Goal: Book appointment/travel/reservation

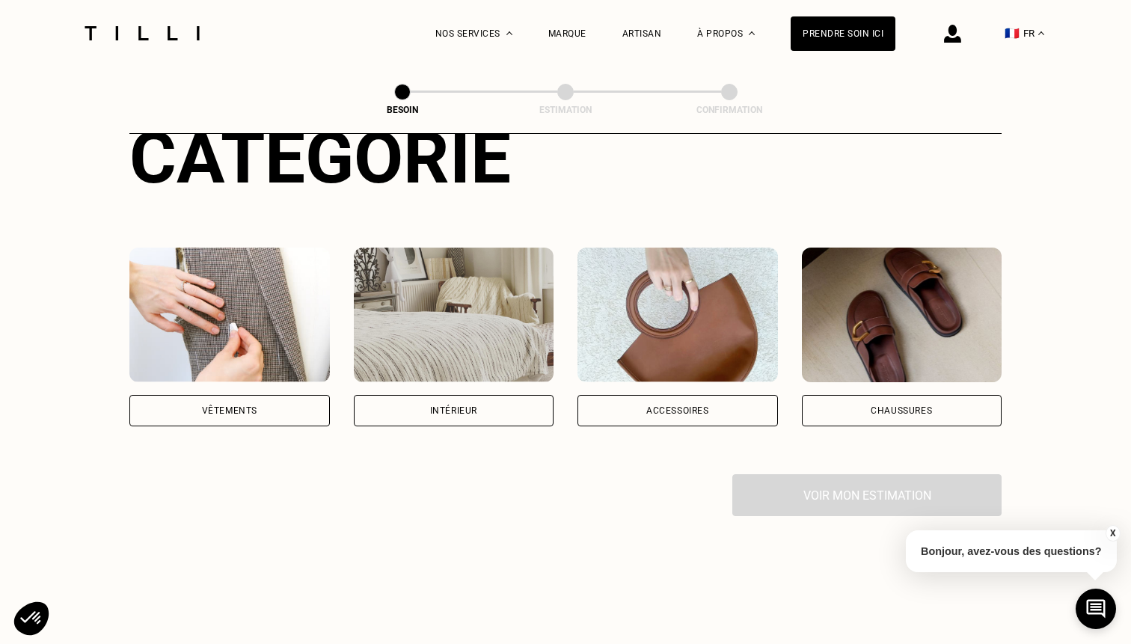
scroll to position [197, 0]
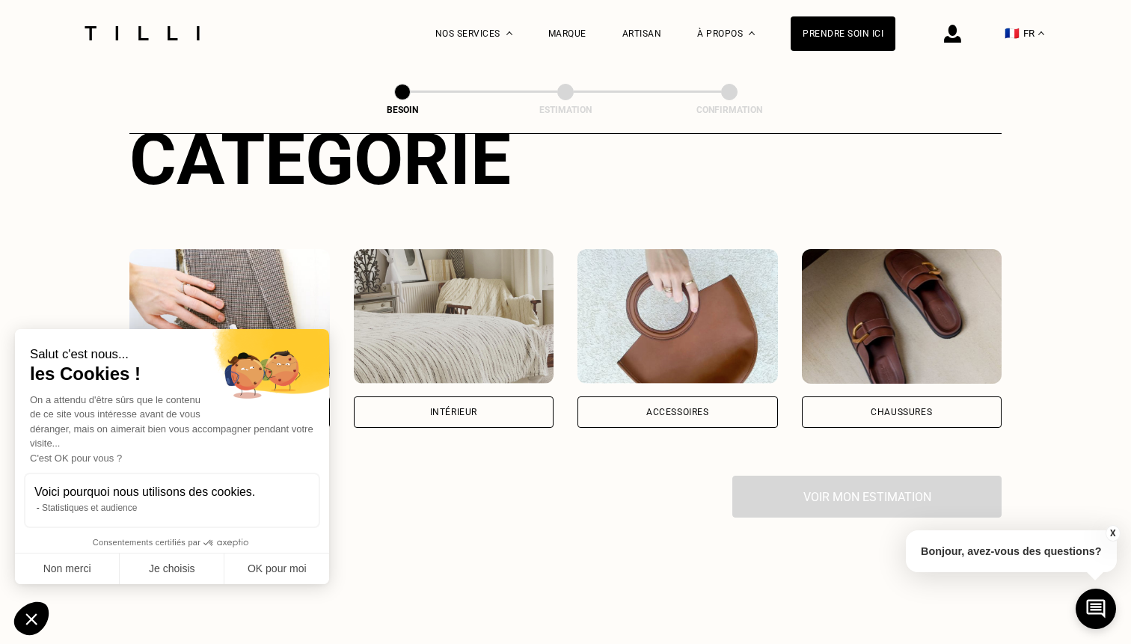
click at [491, 405] on div "Intérieur" at bounding box center [454, 411] width 200 height 31
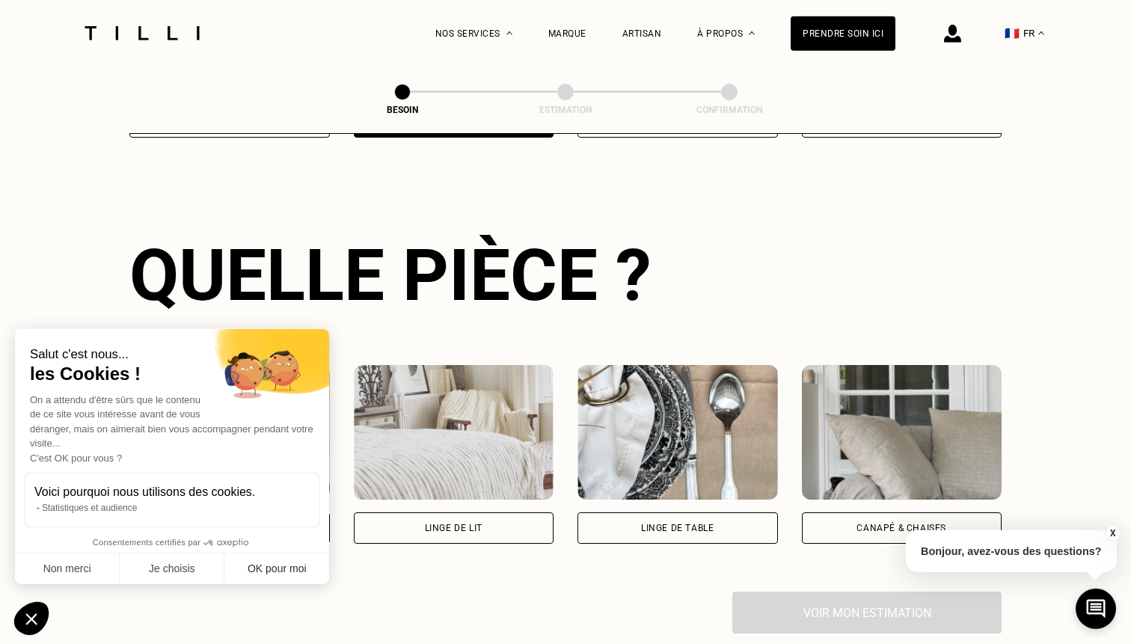
scroll to position [488, 0]
click at [270, 572] on button "OK pour moi" at bounding box center [276, 568] width 105 height 31
checkbox input "true"
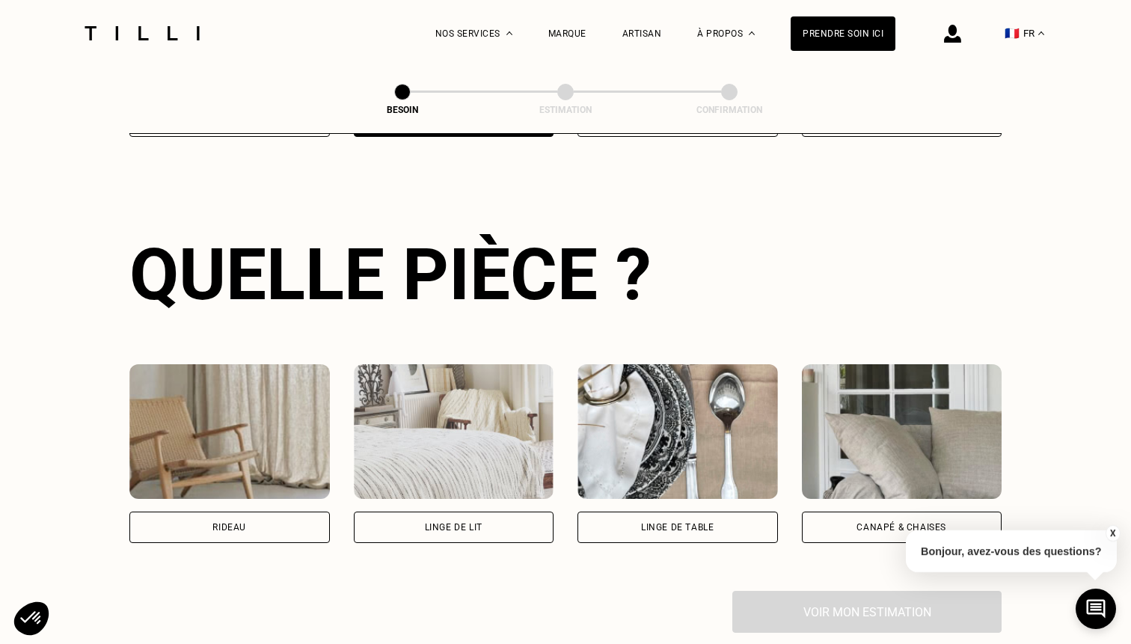
click at [272, 512] on div "Rideau" at bounding box center [229, 527] width 200 height 31
select select "FR"
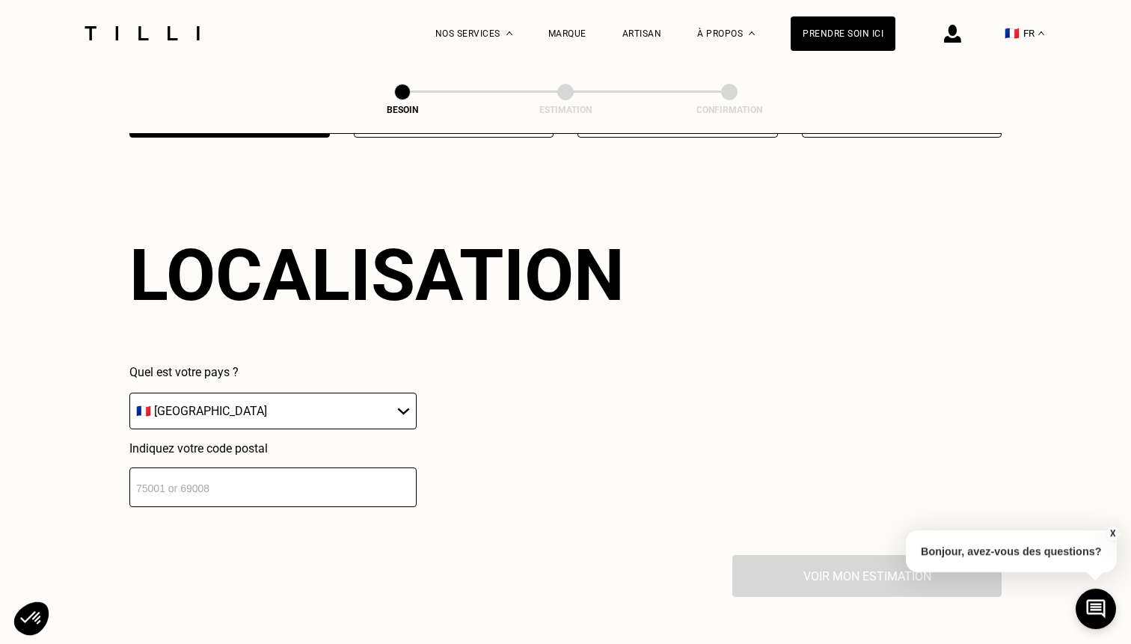
scroll to position [894, 0]
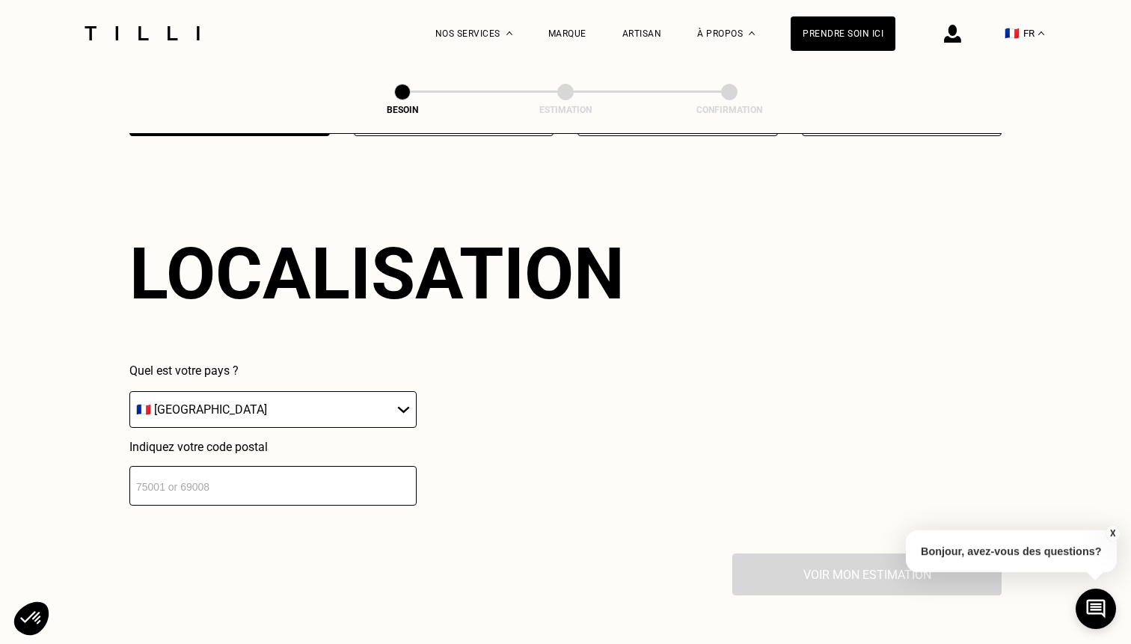
click at [353, 481] on input "number" at bounding box center [272, 486] width 287 height 40
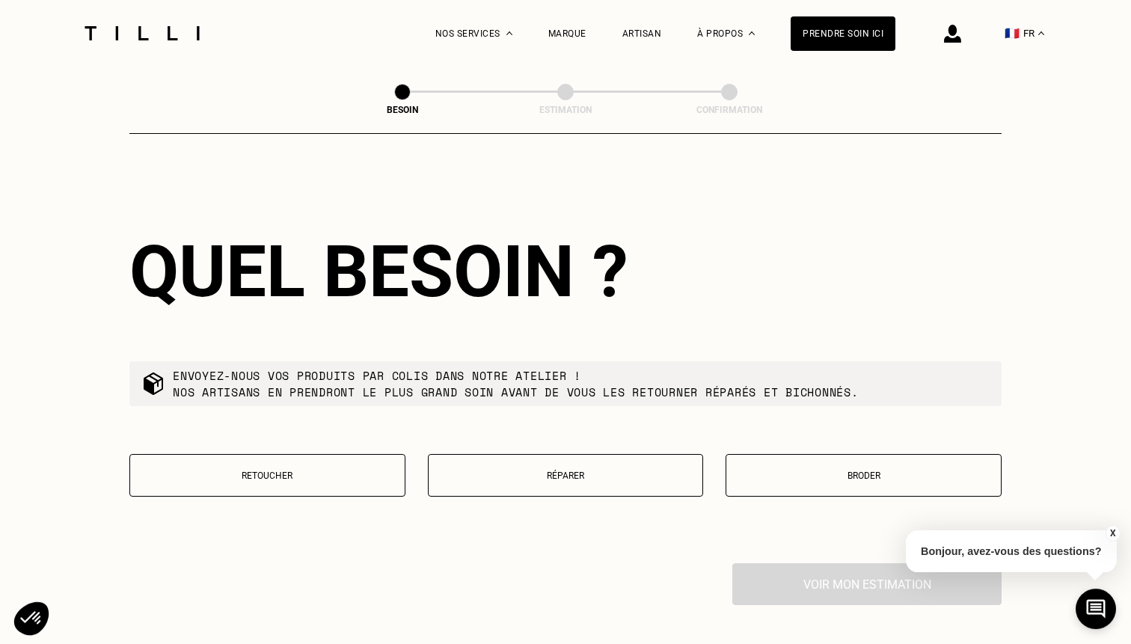
scroll to position [1267, 0]
type input "73100"
click at [375, 470] on p "Retoucher" at bounding box center [267, 475] width 259 height 10
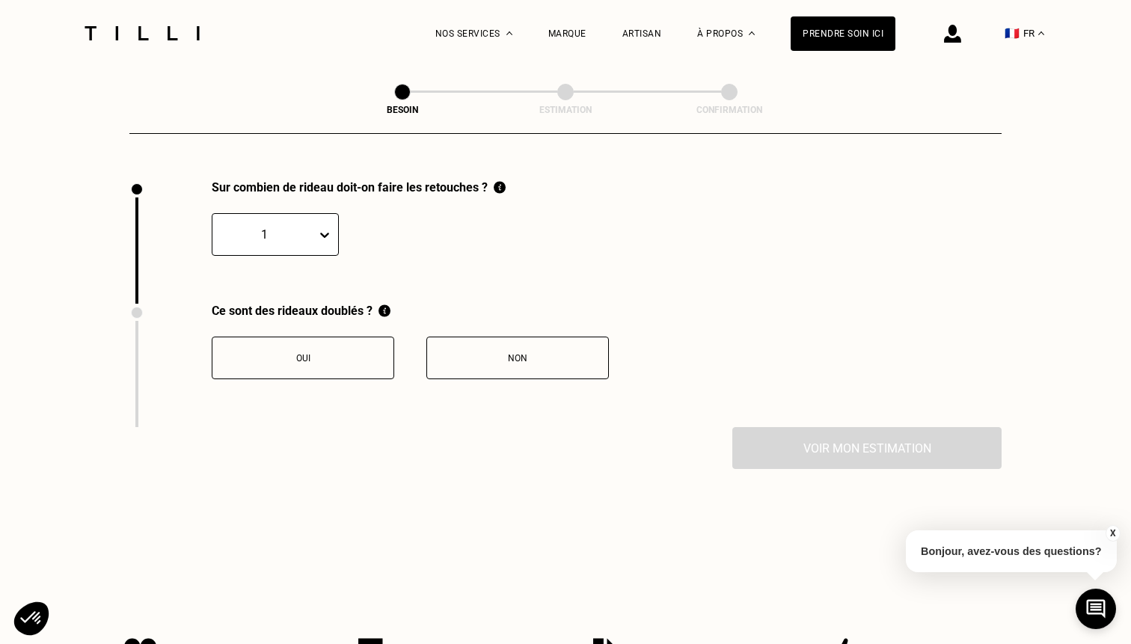
scroll to position [1650, 0]
click at [496, 353] on button "Non" at bounding box center [517, 357] width 182 height 43
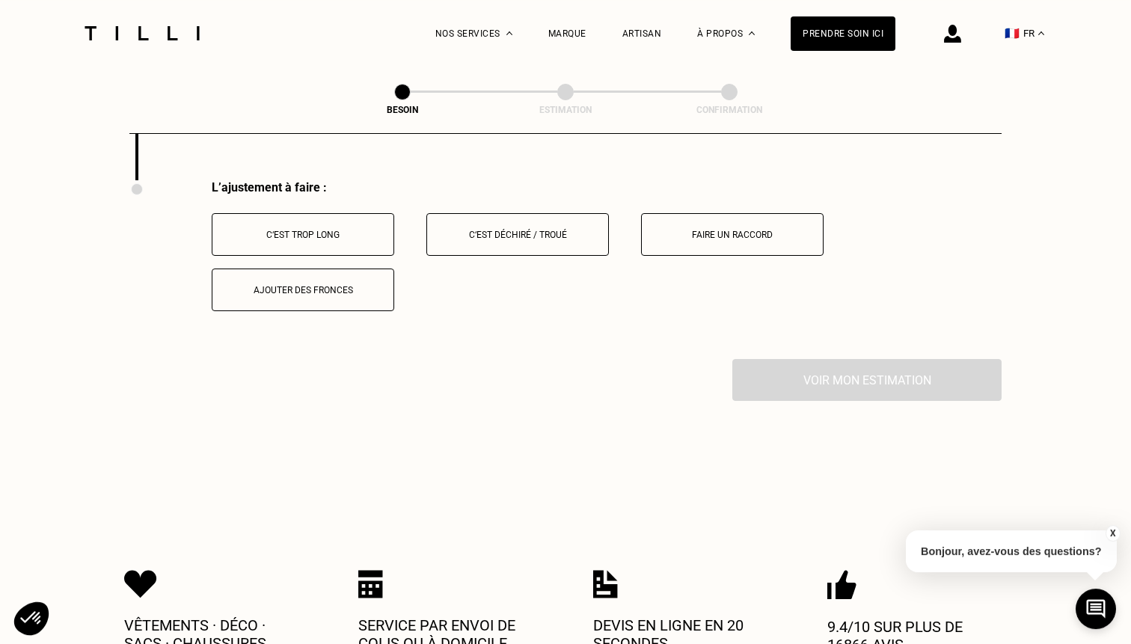
scroll to position [1896, 0]
click at [330, 229] on div "C‘est trop long" at bounding box center [303, 234] width 166 height 10
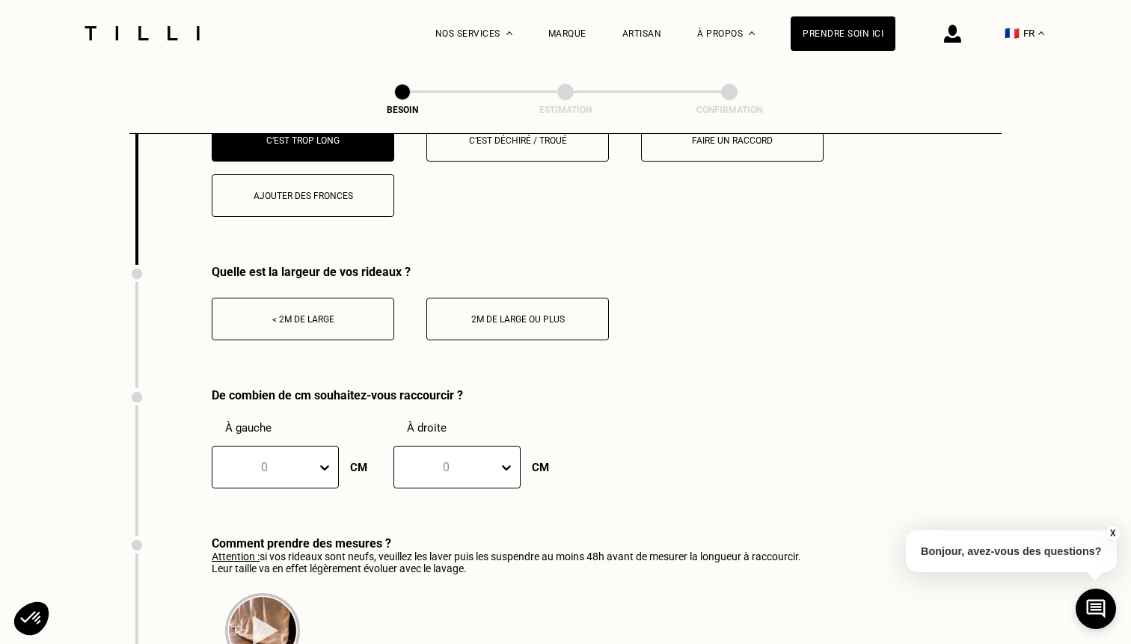
scroll to position [1997, 0]
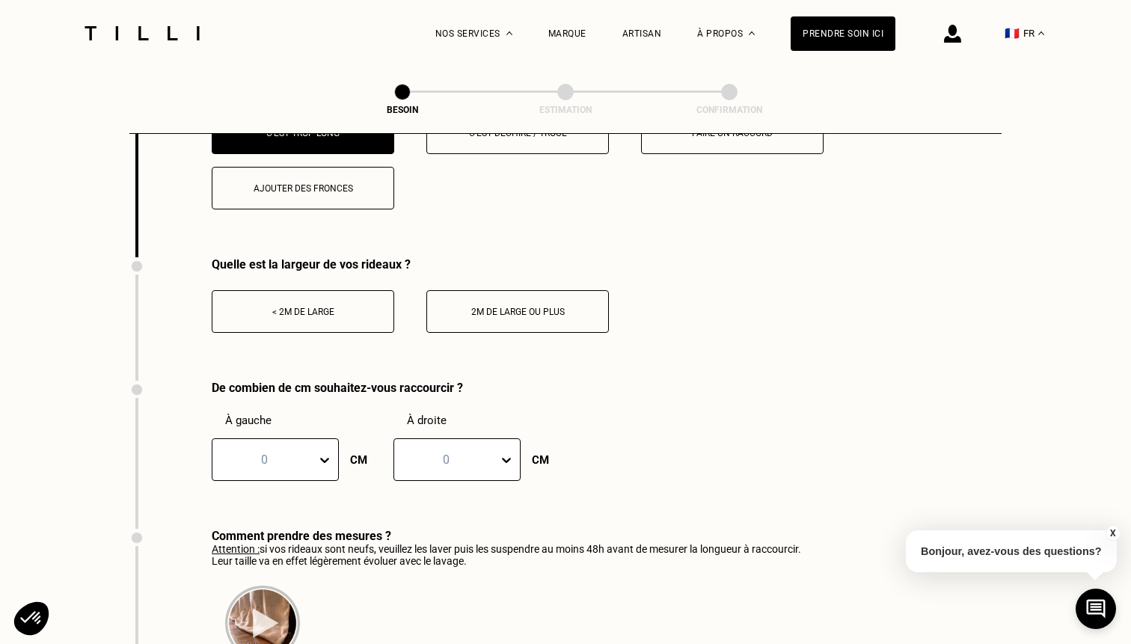
click at [328, 291] on button "< 2m de large" at bounding box center [303, 311] width 182 height 43
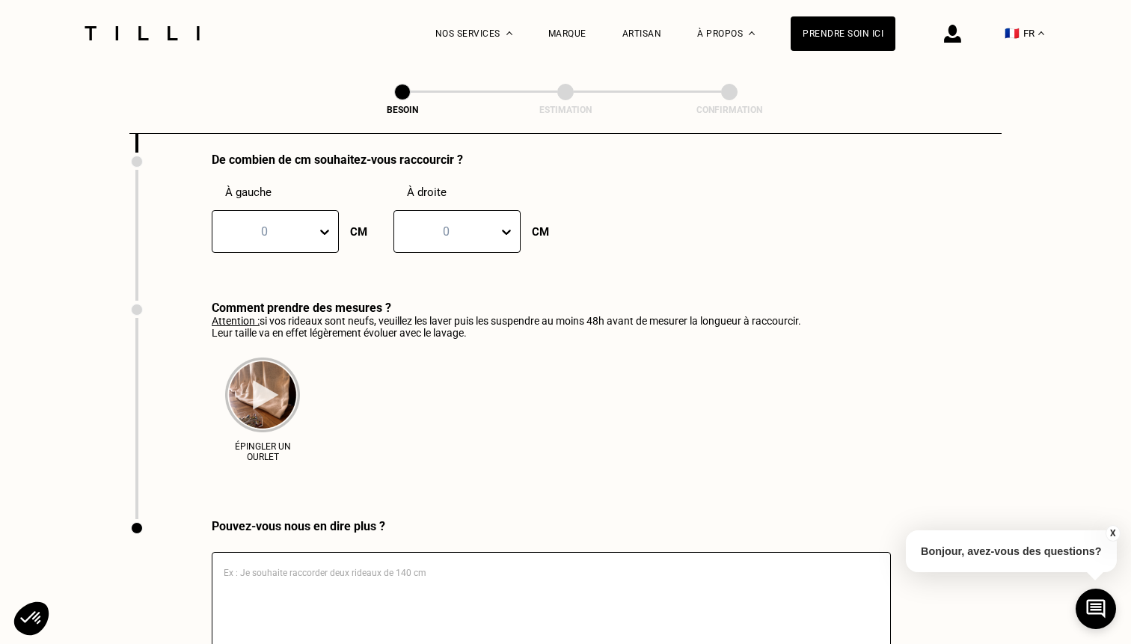
scroll to position [2195, 0]
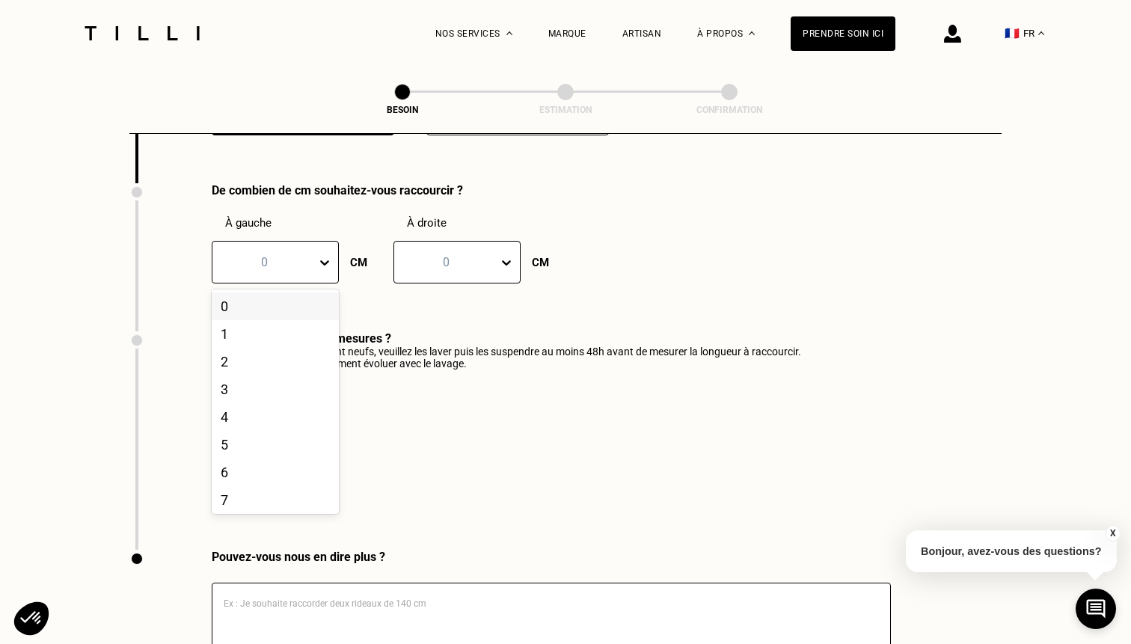
click at [294, 254] on div at bounding box center [264, 262] width 89 height 17
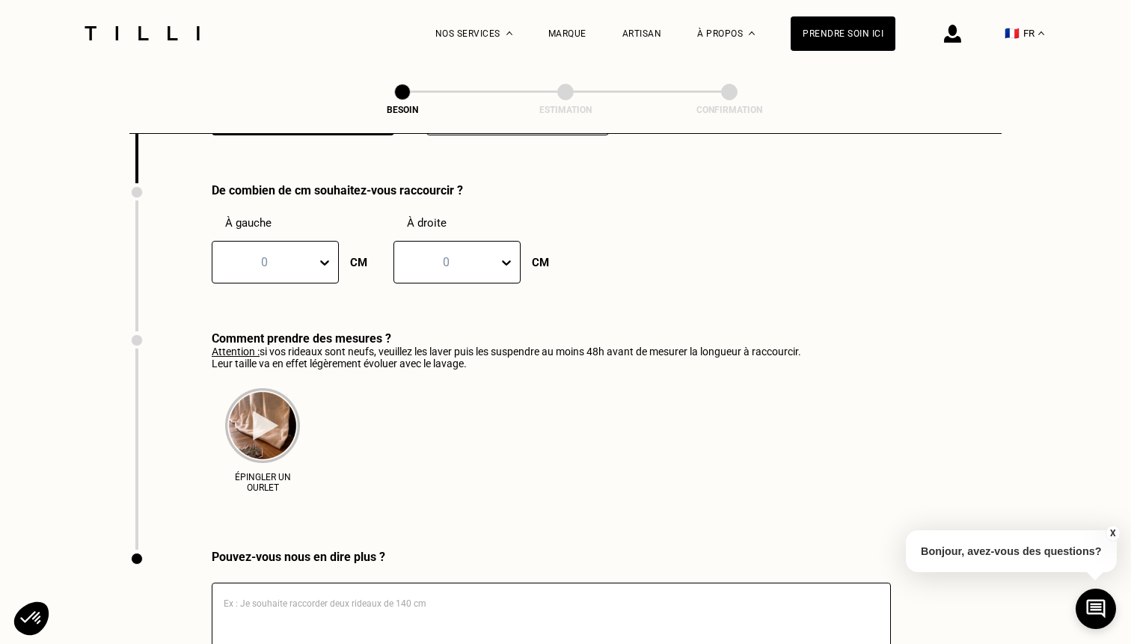
click at [465, 297] on div "De combien de cm souhaitez-vous raccourcir ? À gauche 0 CM À droite 0 CM" at bounding box center [336, 257] width 414 height 148
click at [276, 254] on div at bounding box center [264, 262] width 89 height 17
type input "50"
click at [441, 254] on div at bounding box center [446, 262] width 89 height 17
click at [640, 331] on div "Comment prendre des mesures ?" at bounding box center [506, 338] width 589 height 14
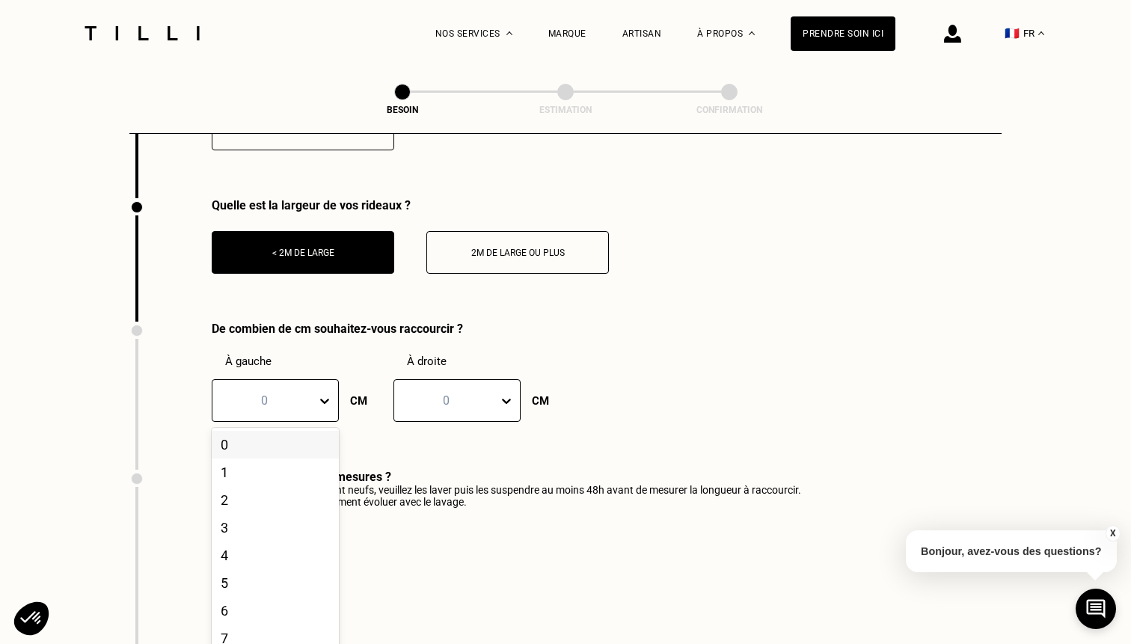
scroll to position [2059, 0]
click at [316, 420] on div "0, 1 of 21. 21 results available. Use Up and Down to choose options, press Ente…" at bounding box center [275, 399] width 127 height 43
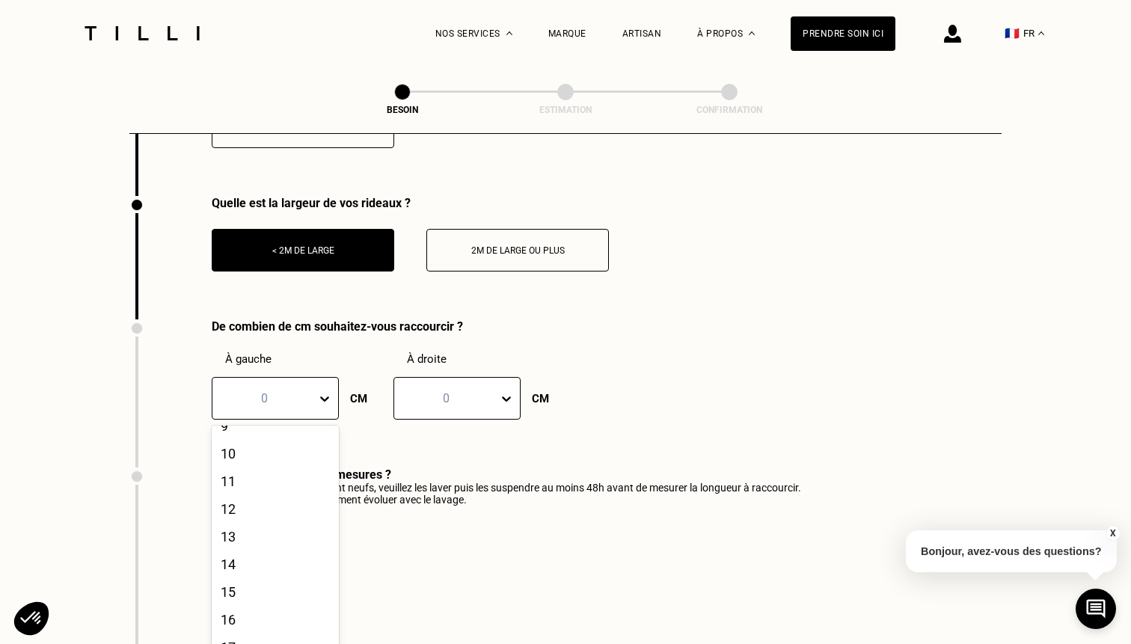
scroll to position [371, 0]
click at [255, 621] on div "20" at bounding box center [275, 633] width 127 height 28
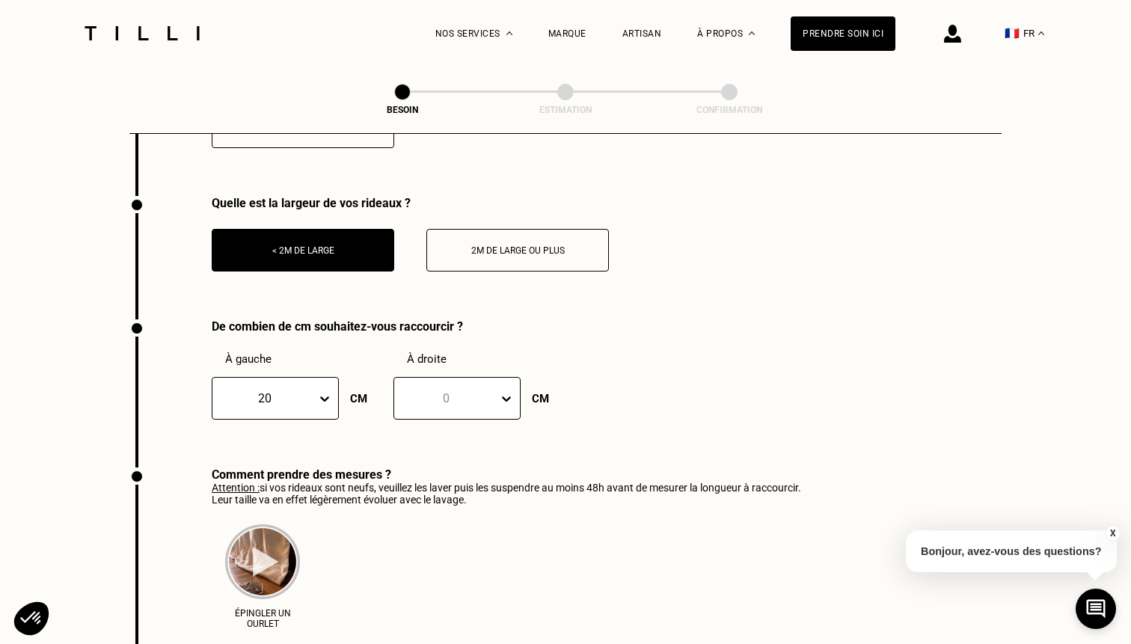
click at [501, 391] on icon at bounding box center [506, 398] width 15 height 15
click at [433, 619] on div "20" at bounding box center [456, 633] width 127 height 28
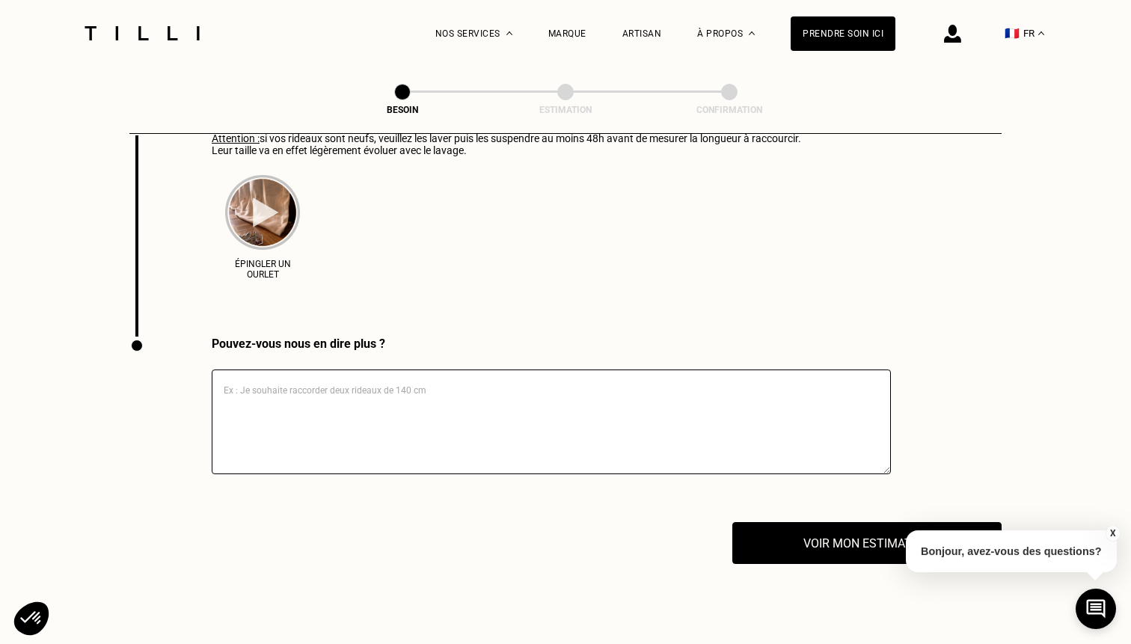
scroll to position [2431, 0]
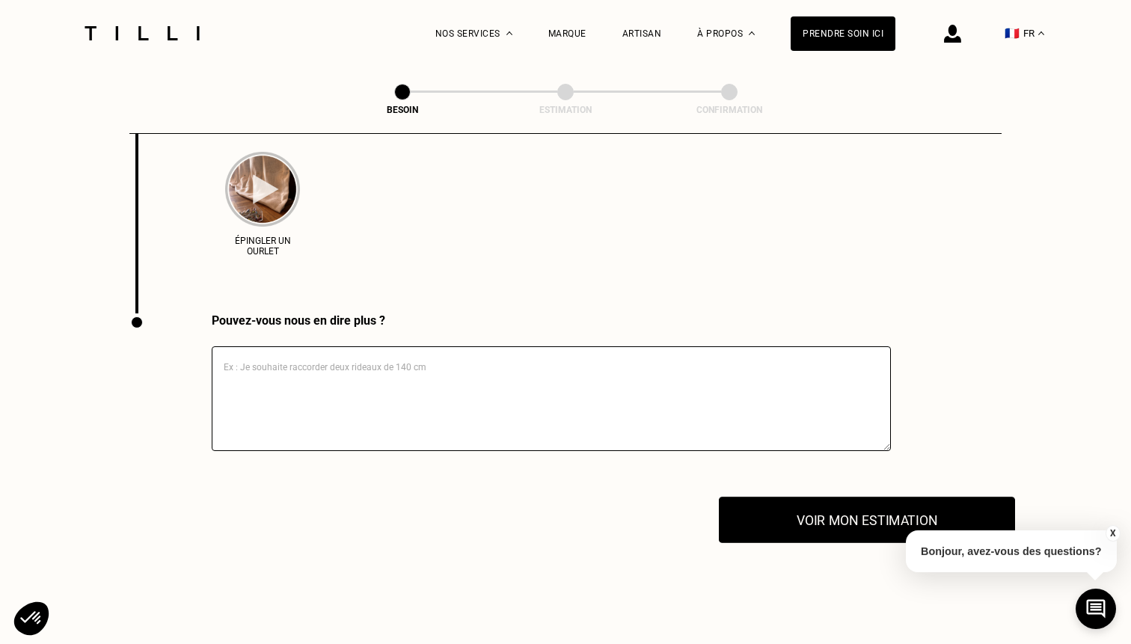
click at [793, 520] on button "Voir mon estimation" at bounding box center [867, 520] width 296 height 46
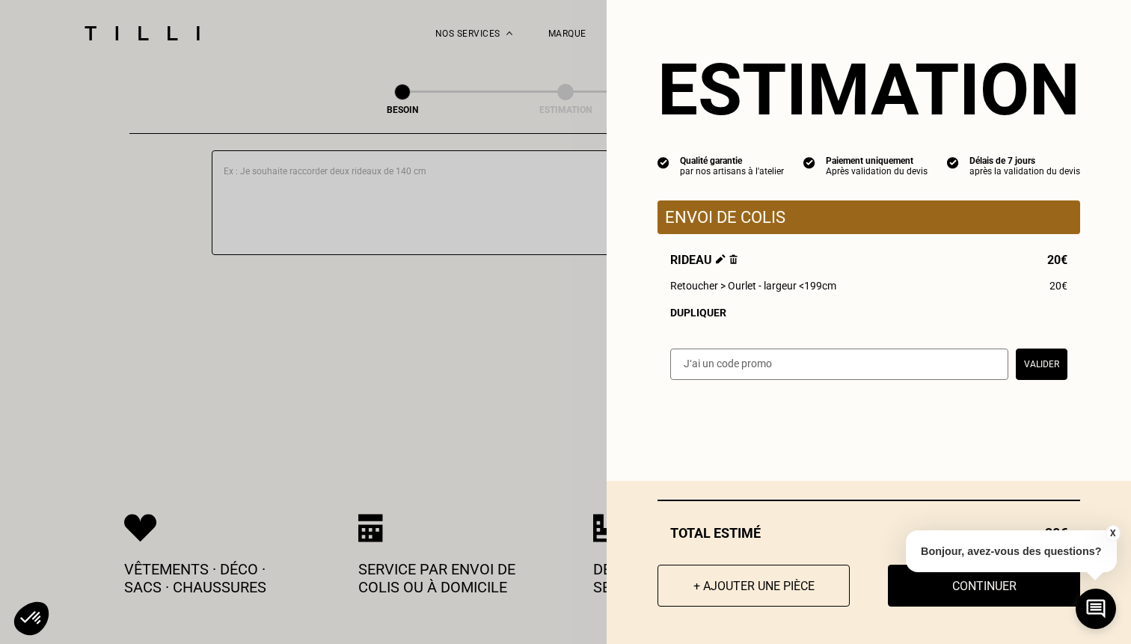
scroll to position [2724, 0]
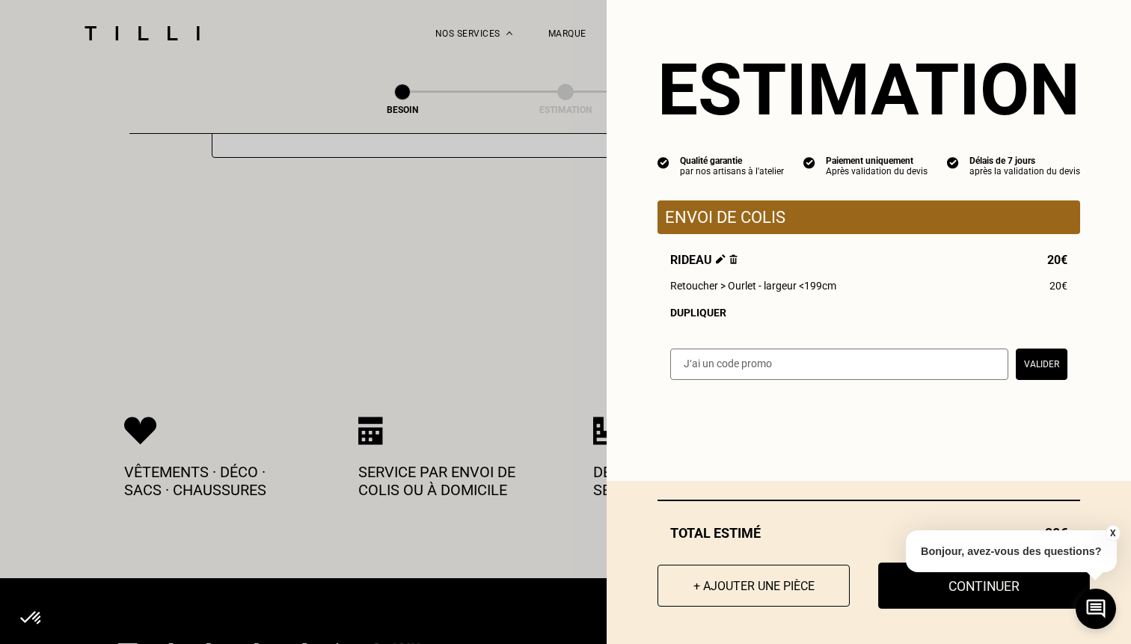
click at [1004, 590] on button "Continuer" at bounding box center [984, 585] width 212 height 46
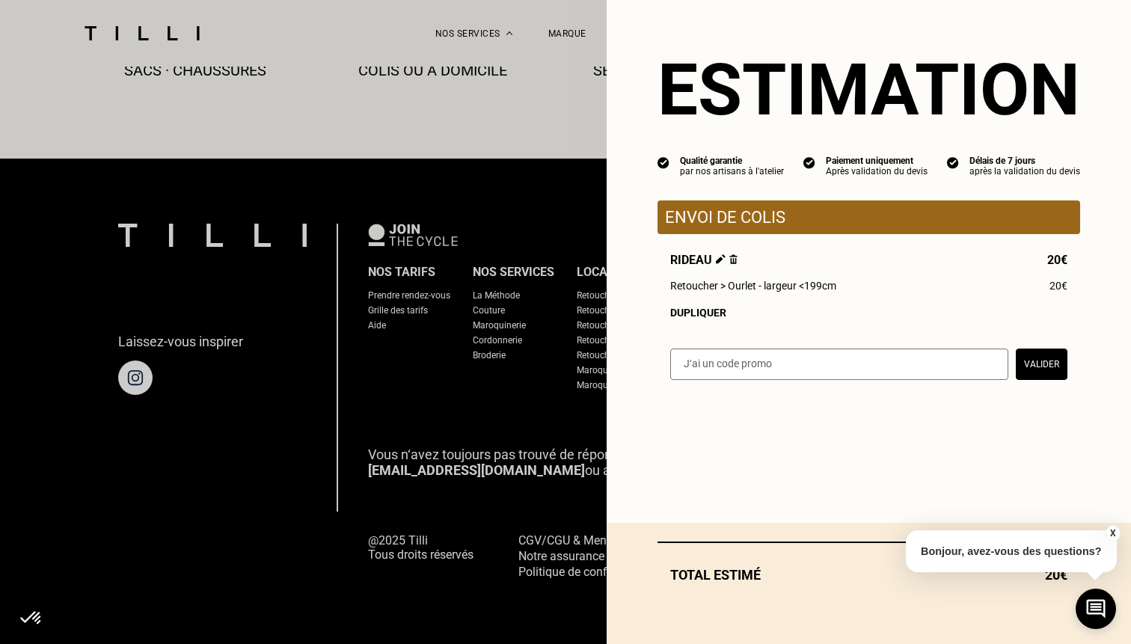
scroll to position [870, 0]
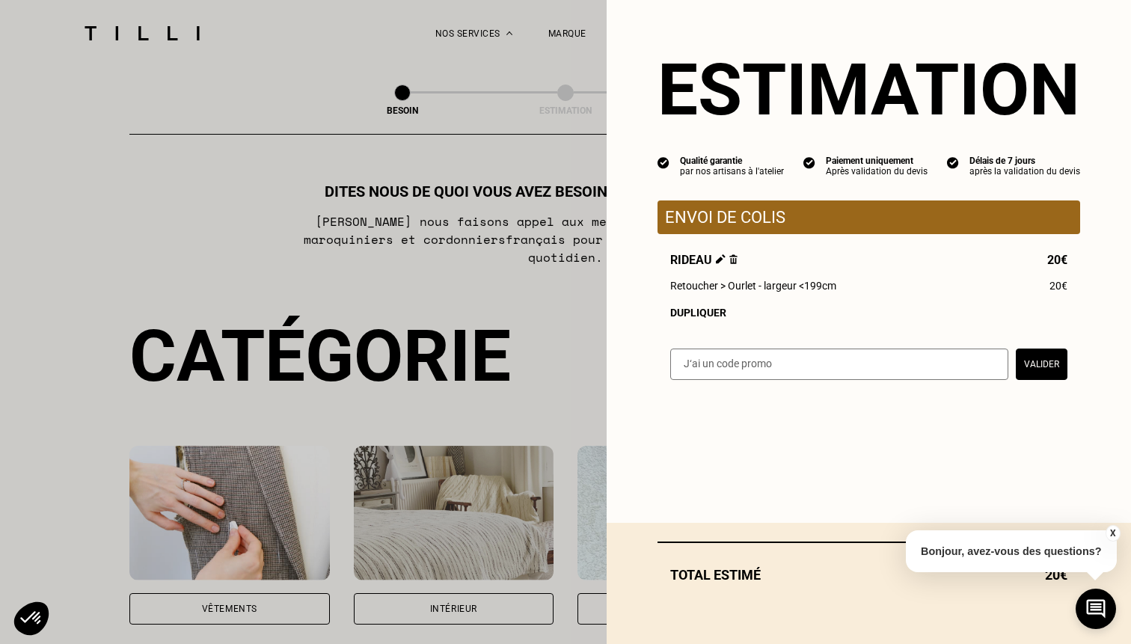
select select "FR"
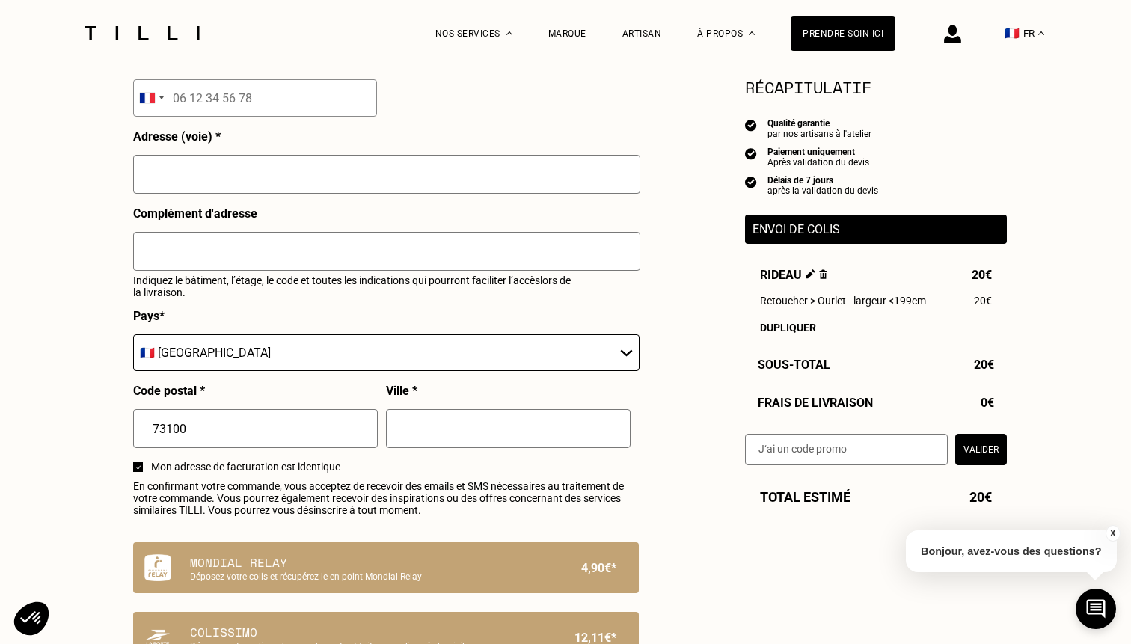
scroll to position [753, 0]
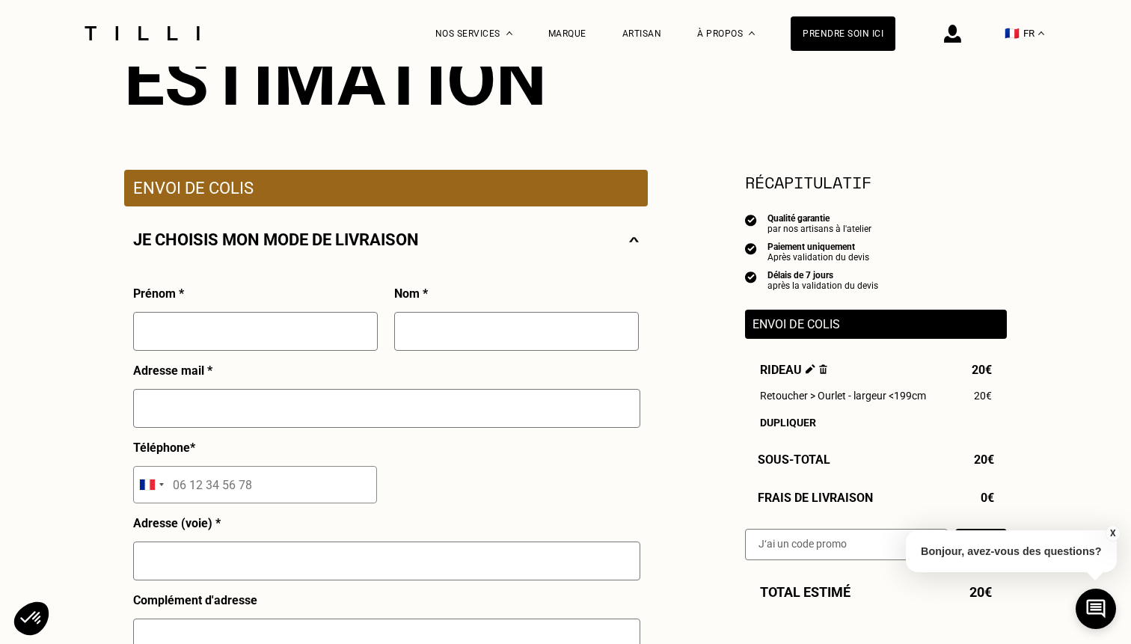
scroll to position [870, 0]
